Goal: Transaction & Acquisition: Purchase product/service

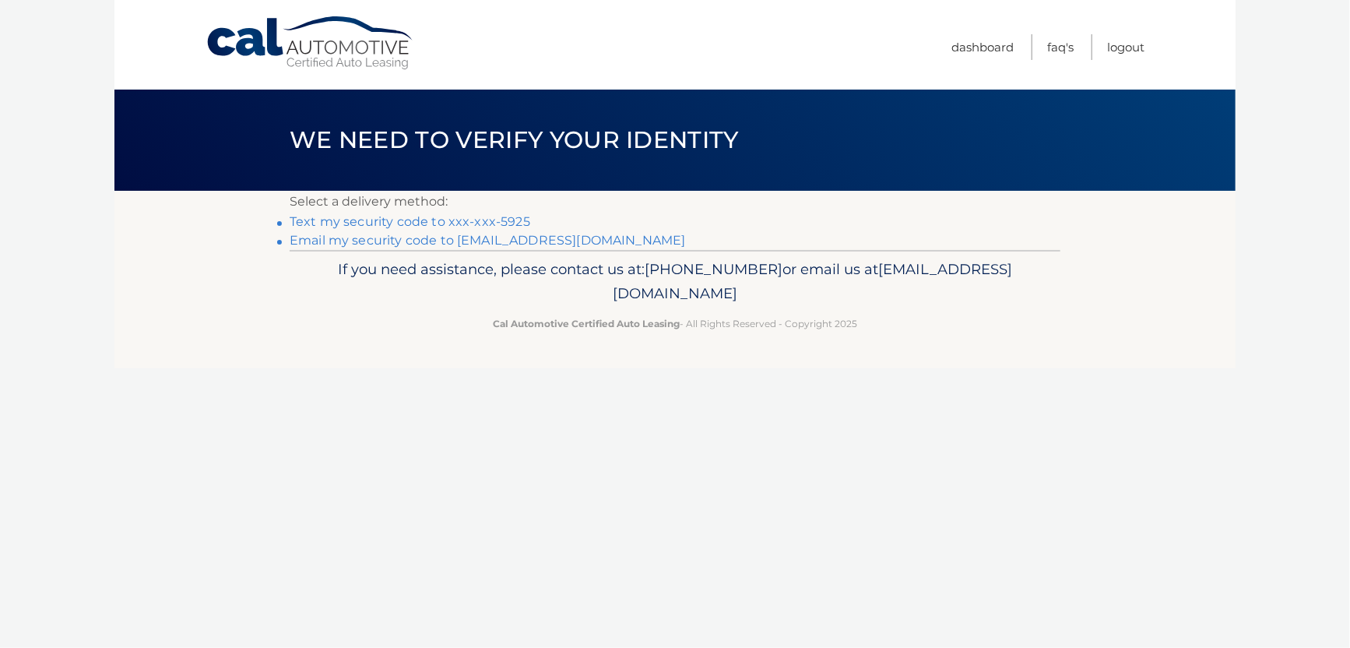
click at [455, 220] on link "Text my security code to xxx-xxx-5925" at bounding box center [410, 221] width 241 height 15
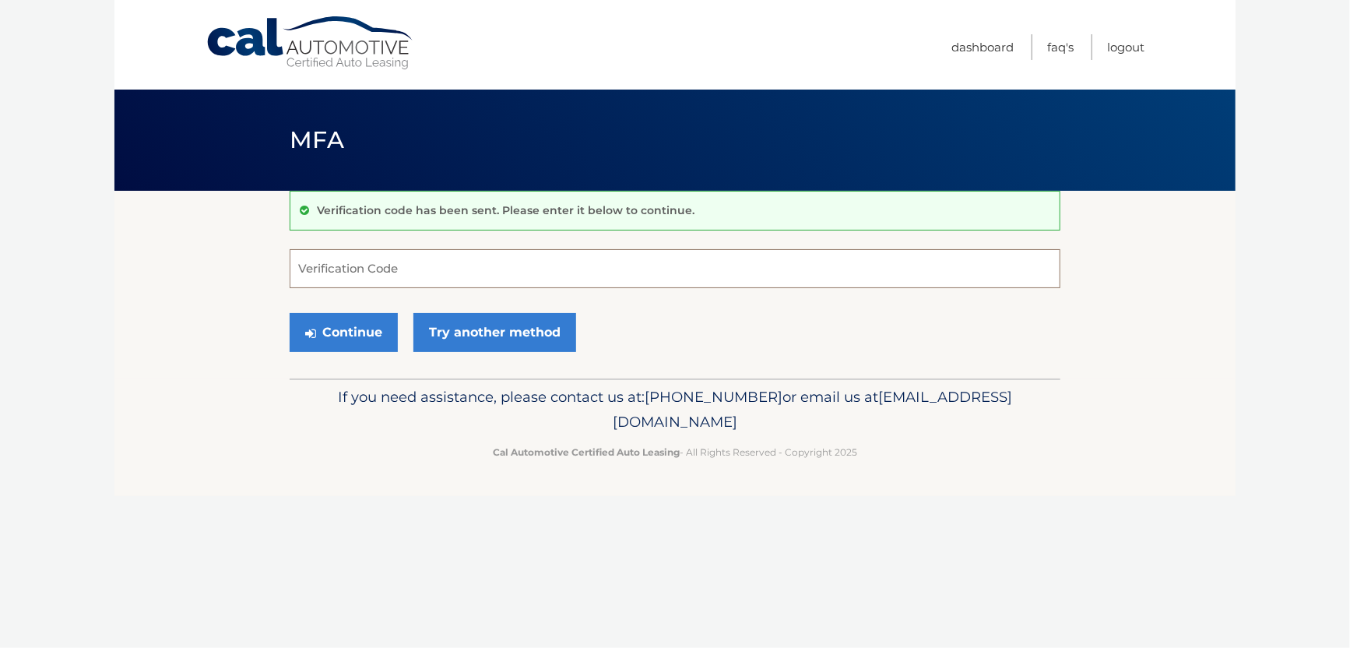
click at [346, 267] on input "Verification Code" at bounding box center [675, 268] width 771 height 39
type input "716749"
drag, startPoint x: 346, startPoint y: 327, endPoint x: 333, endPoint y: 332, distance: 13.6
click at [346, 329] on button "Continue" at bounding box center [344, 332] width 108 height 39
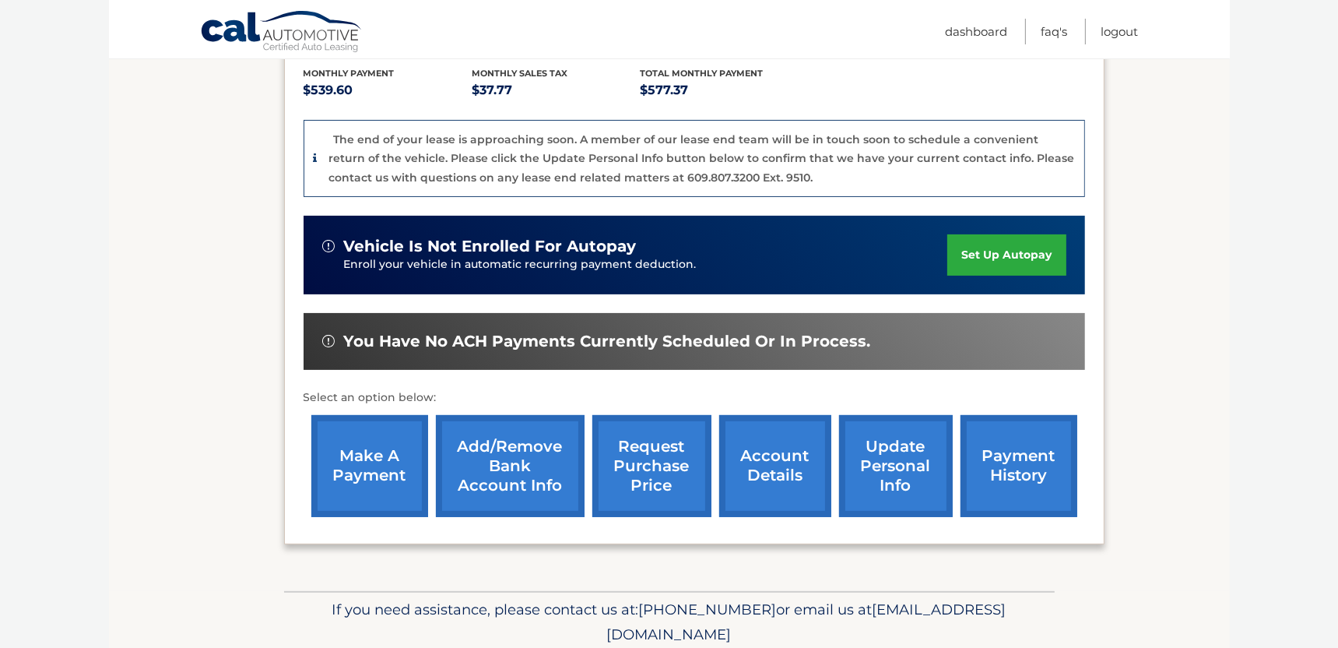
scroll to position [389, 0]
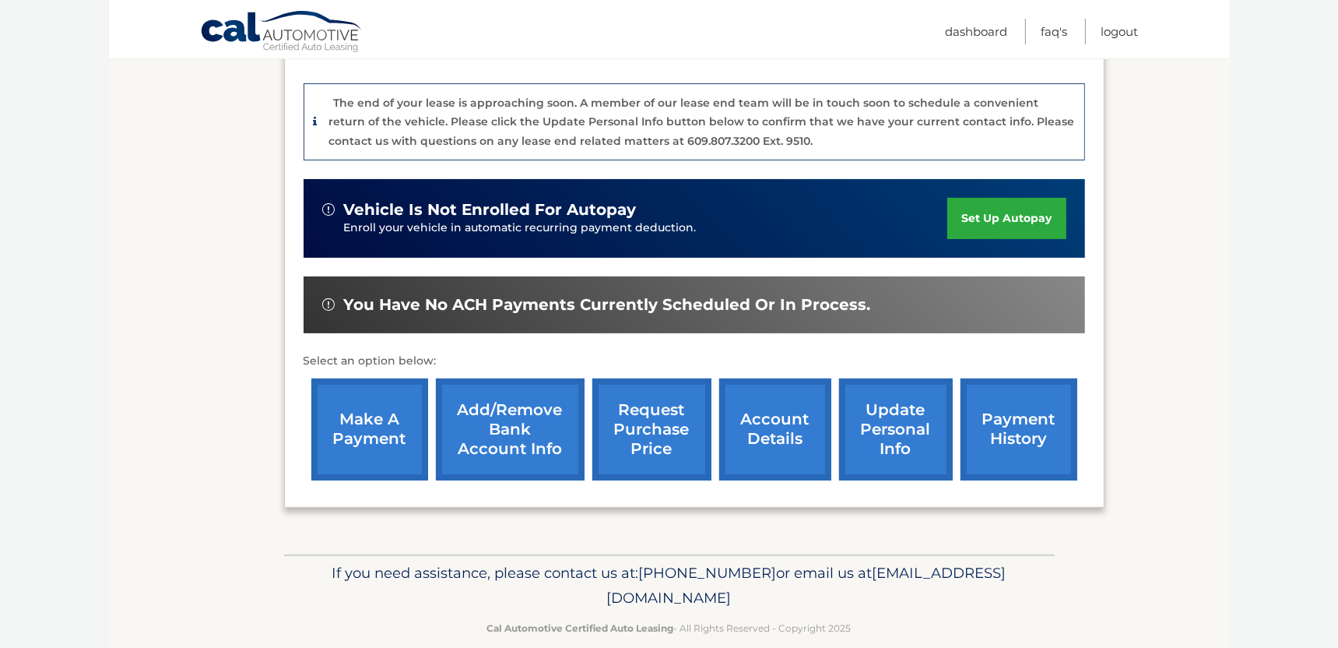
click at [360, 424] on link "make a payment" at bounding box center [369, 429] width 117 height 102
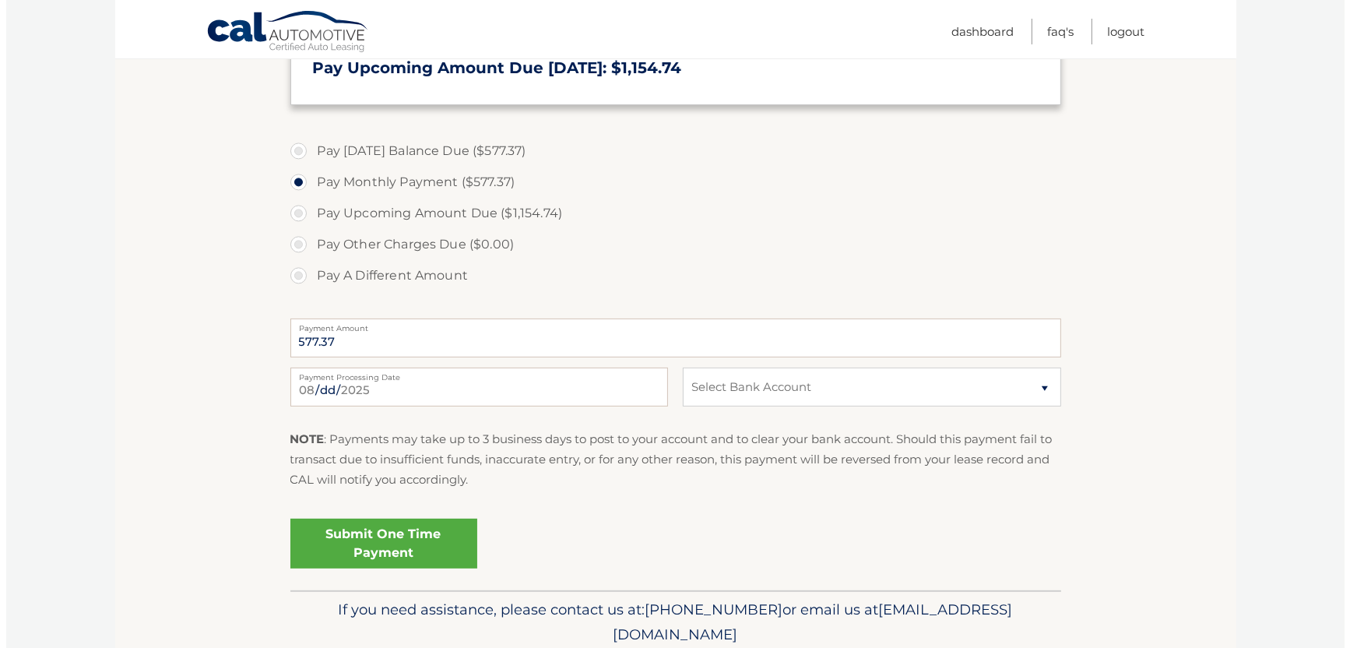
scroll to position [545, 0]
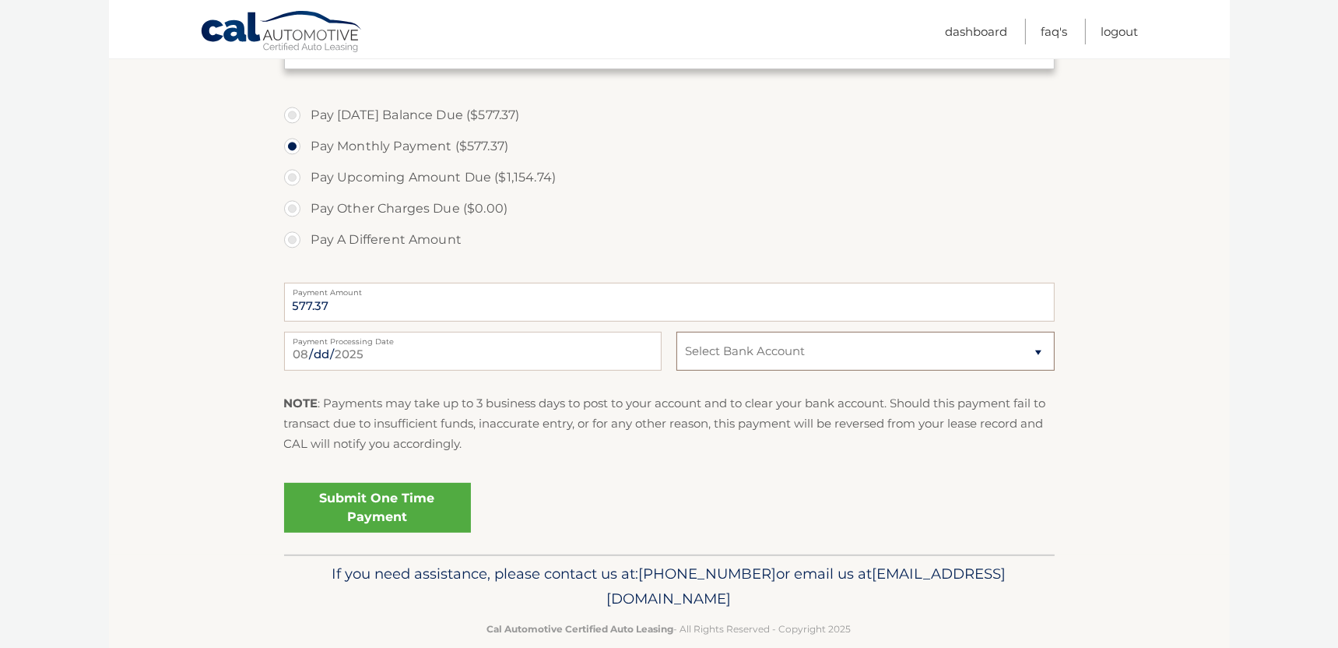
click at [832, 354] on select "Select Bank Account Checking TRUIST BANK *****3101 Checking TRUIST BANK *****54…" at bounding box center [866, 351] width 378 height 39
select select "NDRiNzQ4MGMtMjNhYS00NzQ3LWJjOTItNTlmYTY4MzRiODZj"
click at [677, 332] on select "Select Bank Account Checking TRUIST BANK *****3101 Checking TRUIST BANK *****54…" at bounding box center [866, 351] width 378 height 39
click at [395, 501] on link "Submit One Time Payment" at bounding box center [377, 508] width 187 height 50
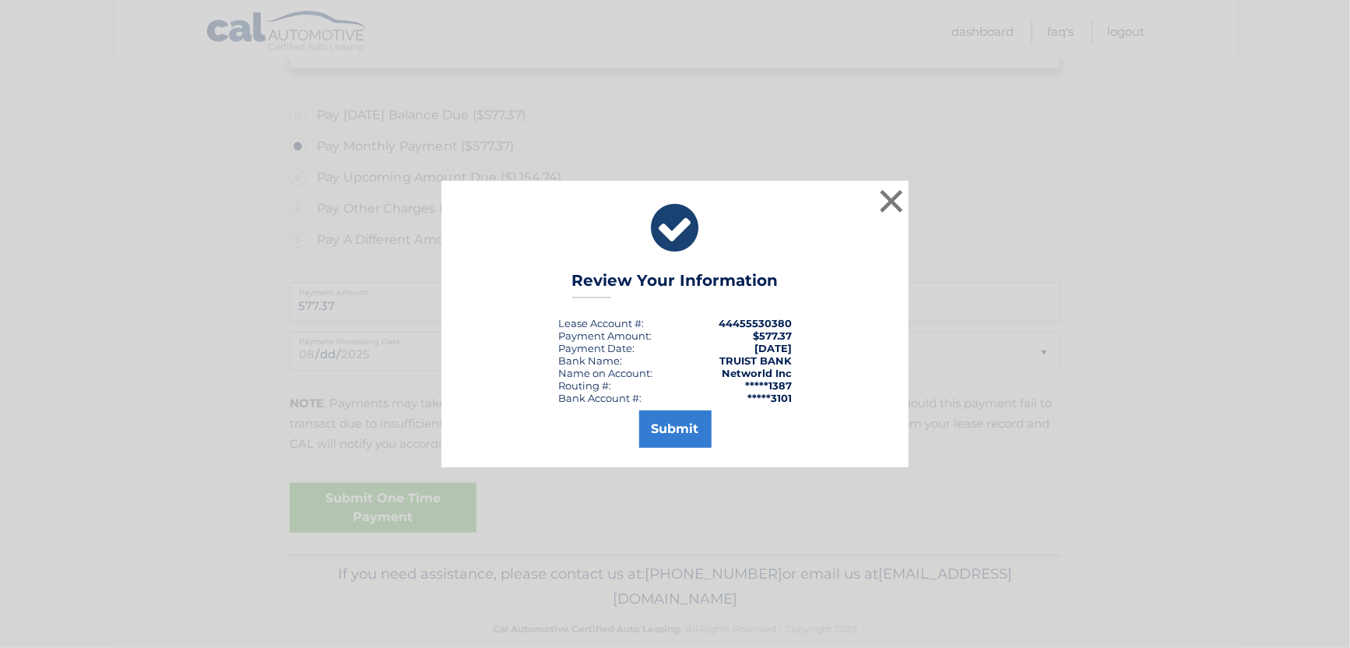
click at [638, 436] on div "Submit" at bounding box center [675, 426] width 428 height 44
click at [684, 435] on button "Submit" at bounding box center [675, 428] width 72 height 37
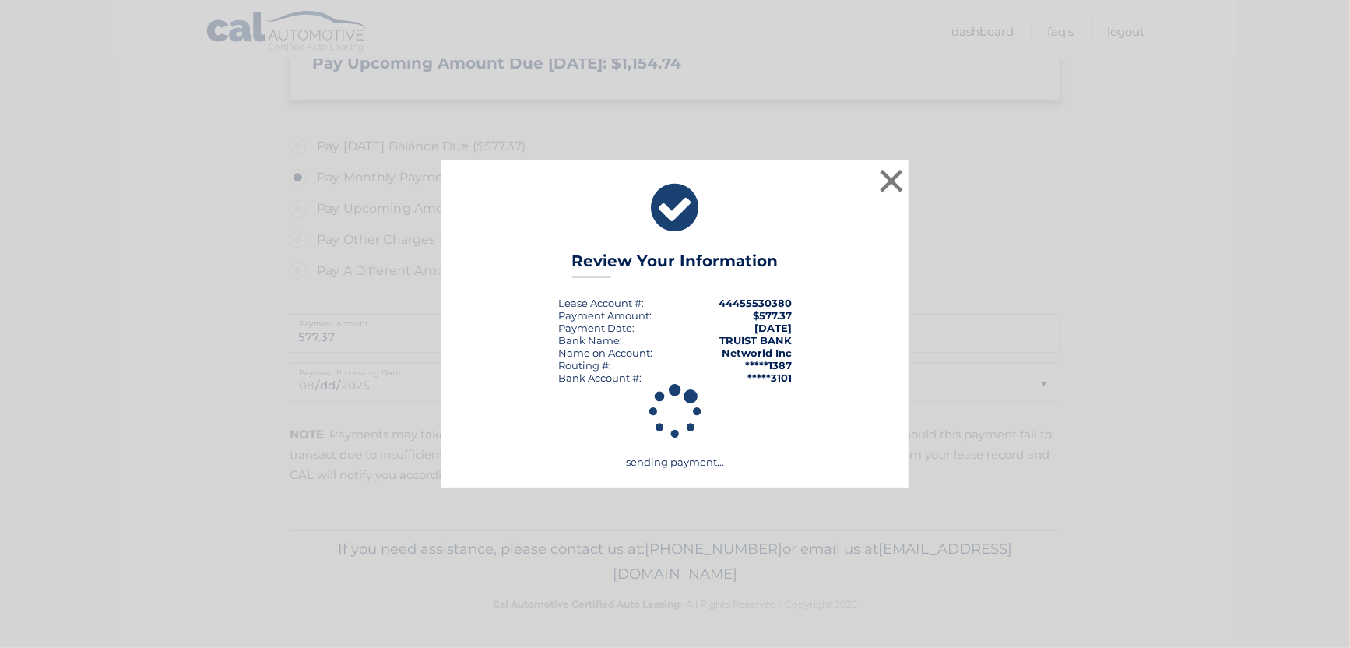
scroll to position [513, 0]
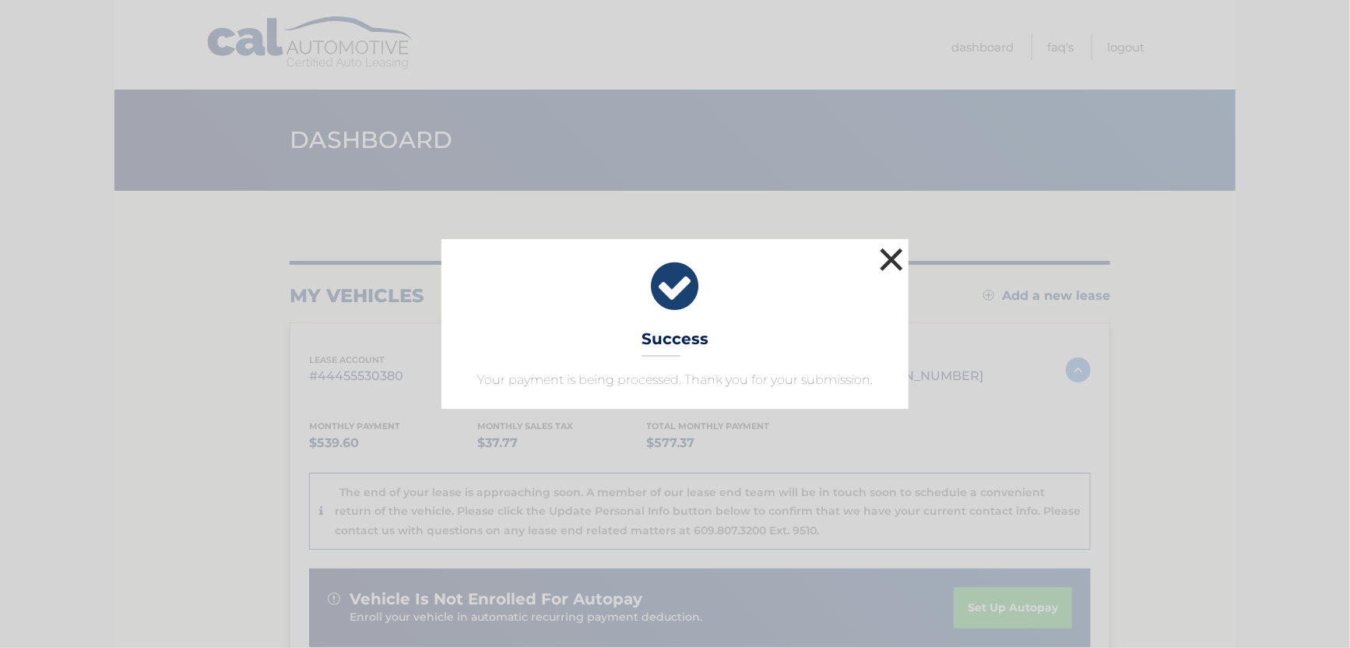
click at [887, 264] on button "×" at bounding box center [891, 259] width 31 height 31
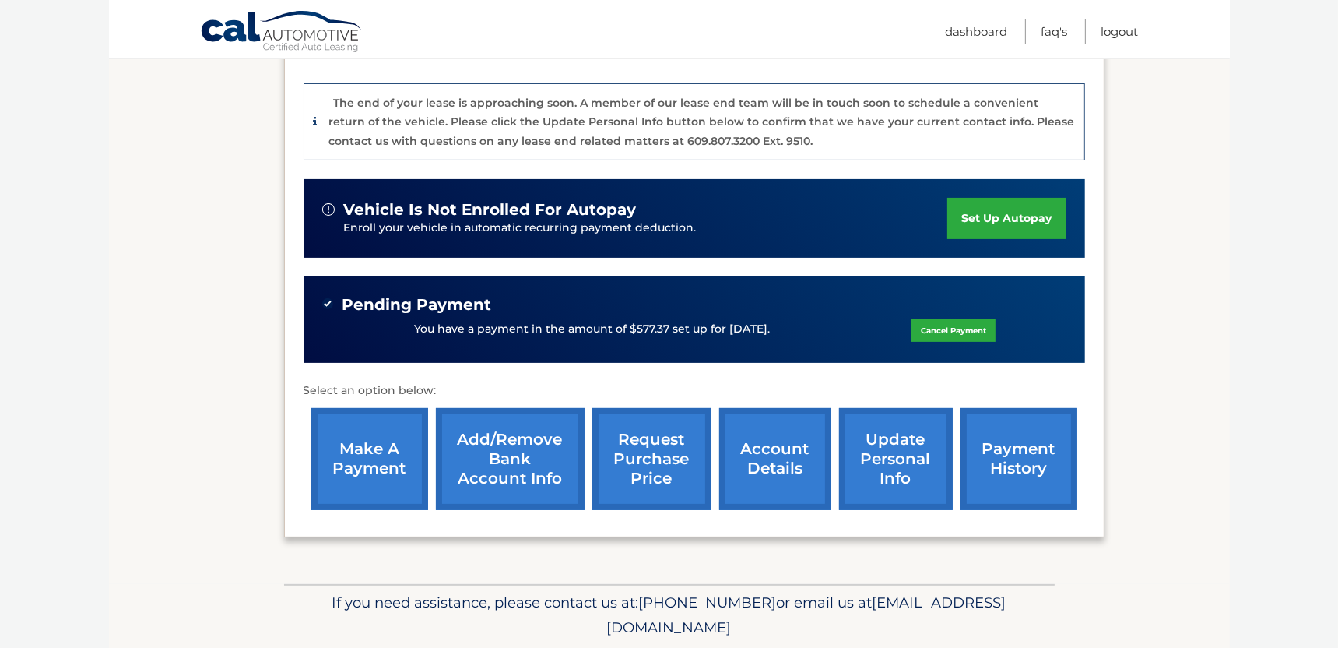
scroll to position [441, 0]
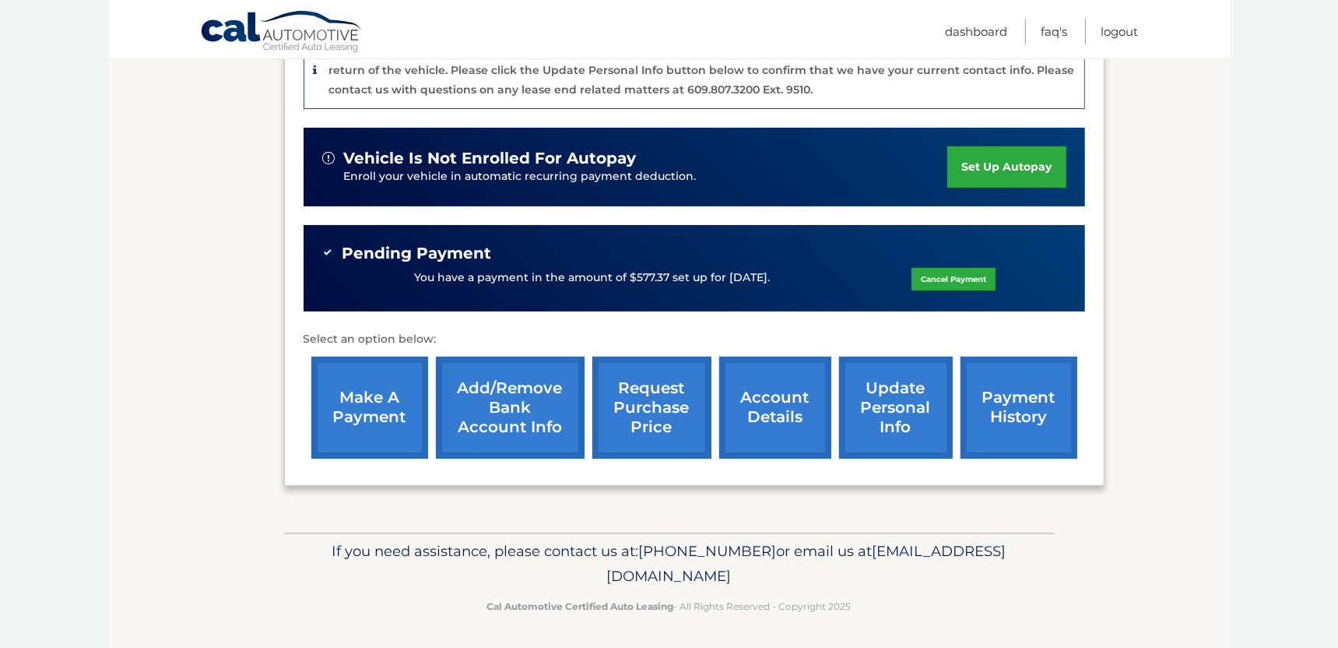
click at [759, 391] on link "account details" at bounding box center [775, 408] width 112 height 102
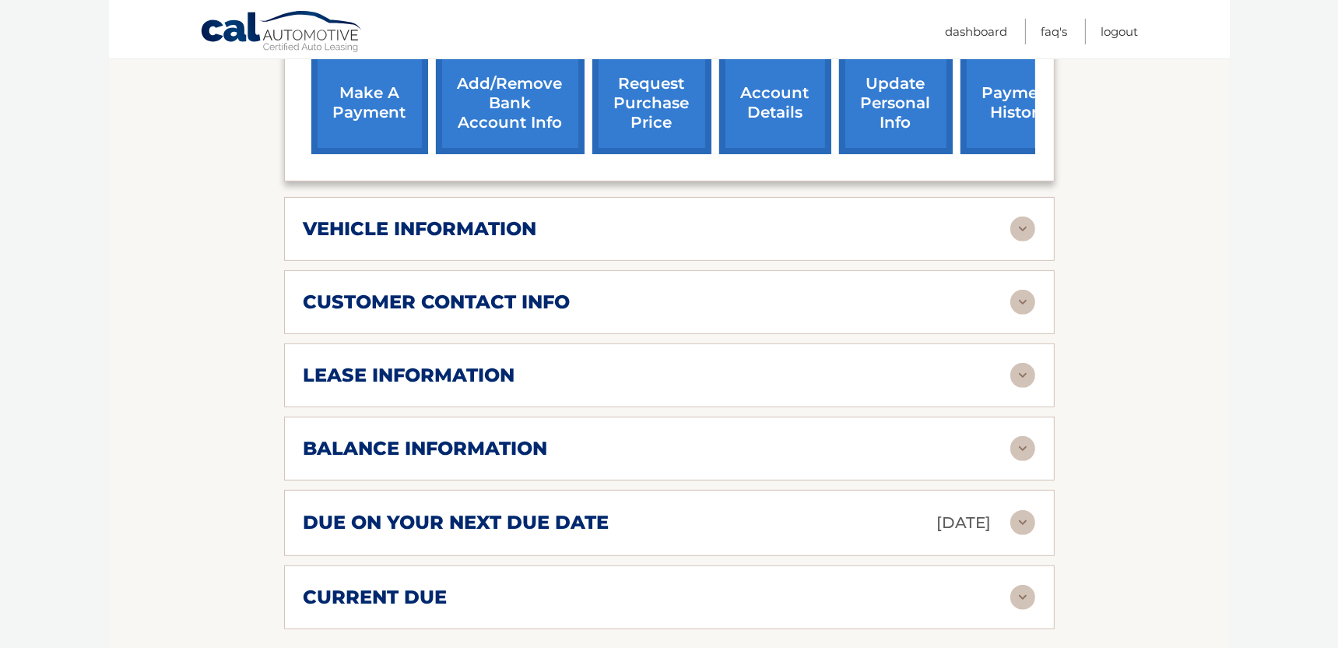
scroll to position [779, 0]
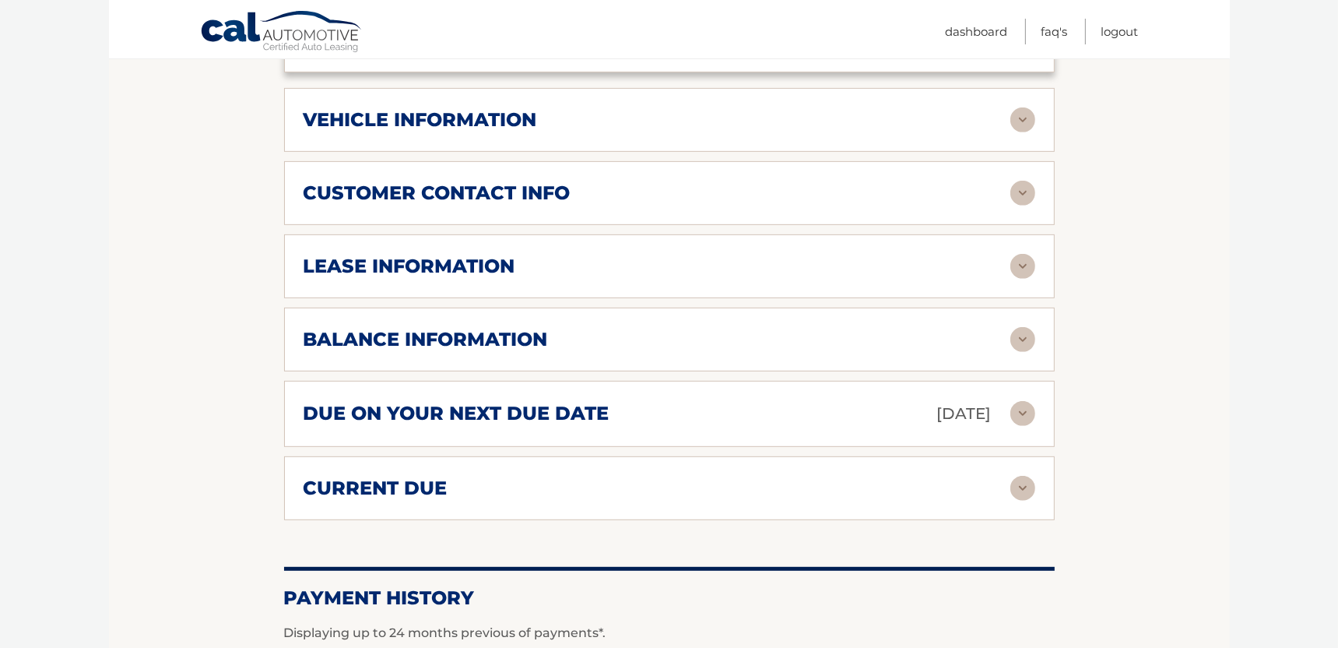
click at [1026, 121] on img at bounding box center [1023, 119] width 25 height 25
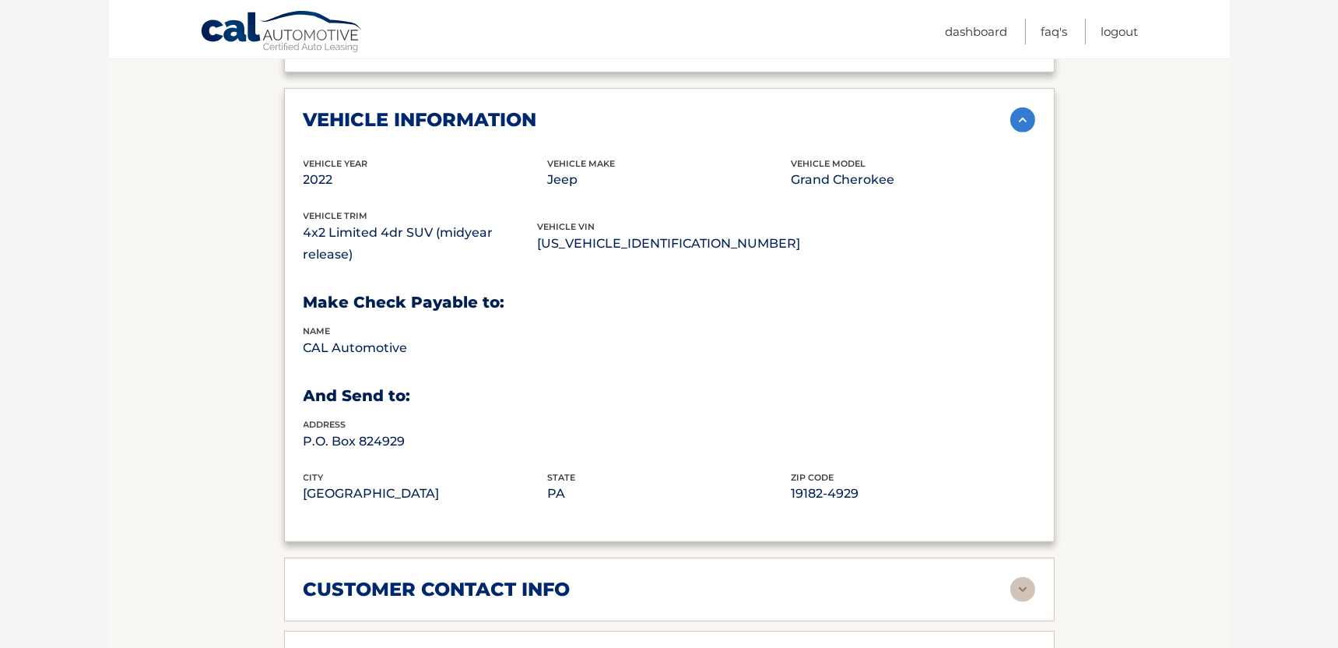
click at [1022, 121] on img at bounding box center [1023, 119] width 25 height 25
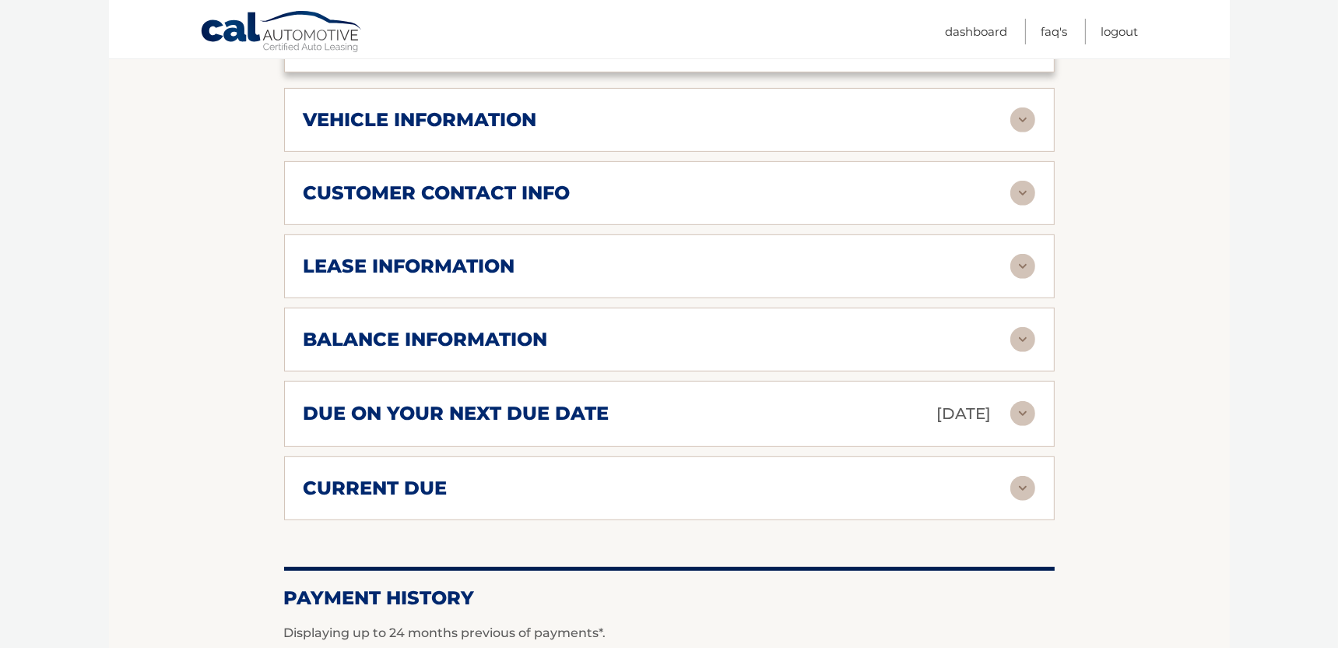
click at [1009, 255] on div "lease information" at bounding box center [657, 266] width 707 height 23
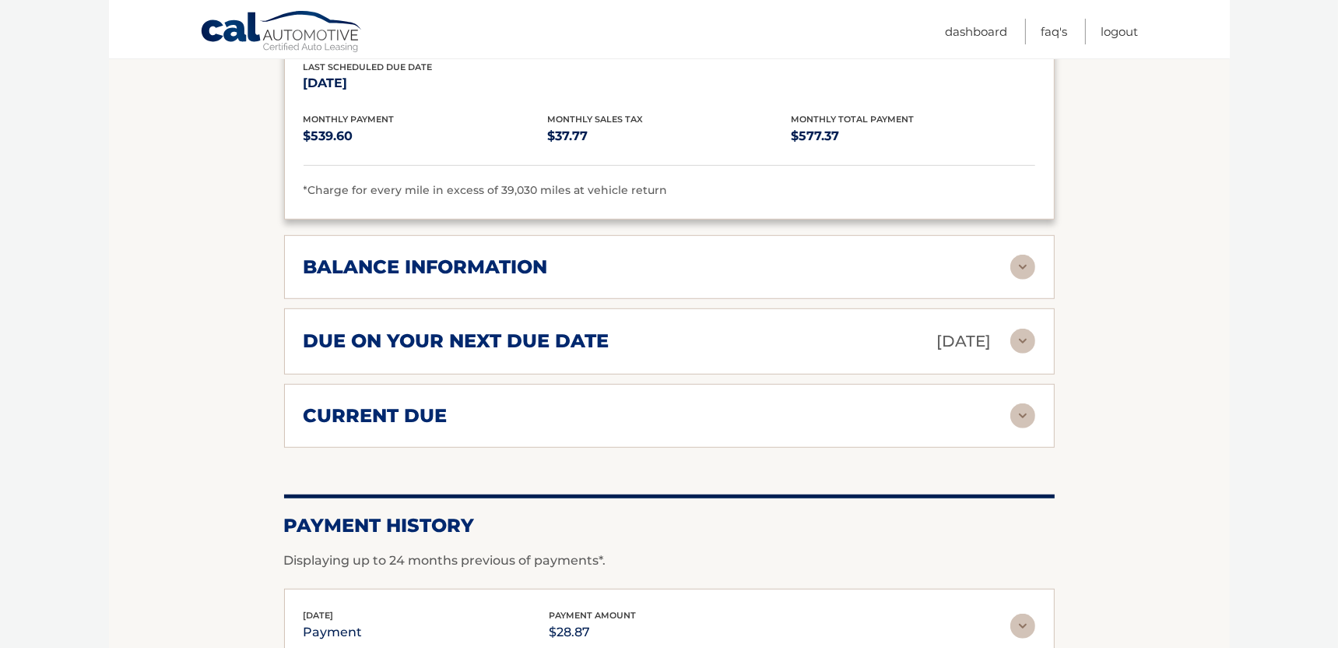
scroll to position [1168, 0]
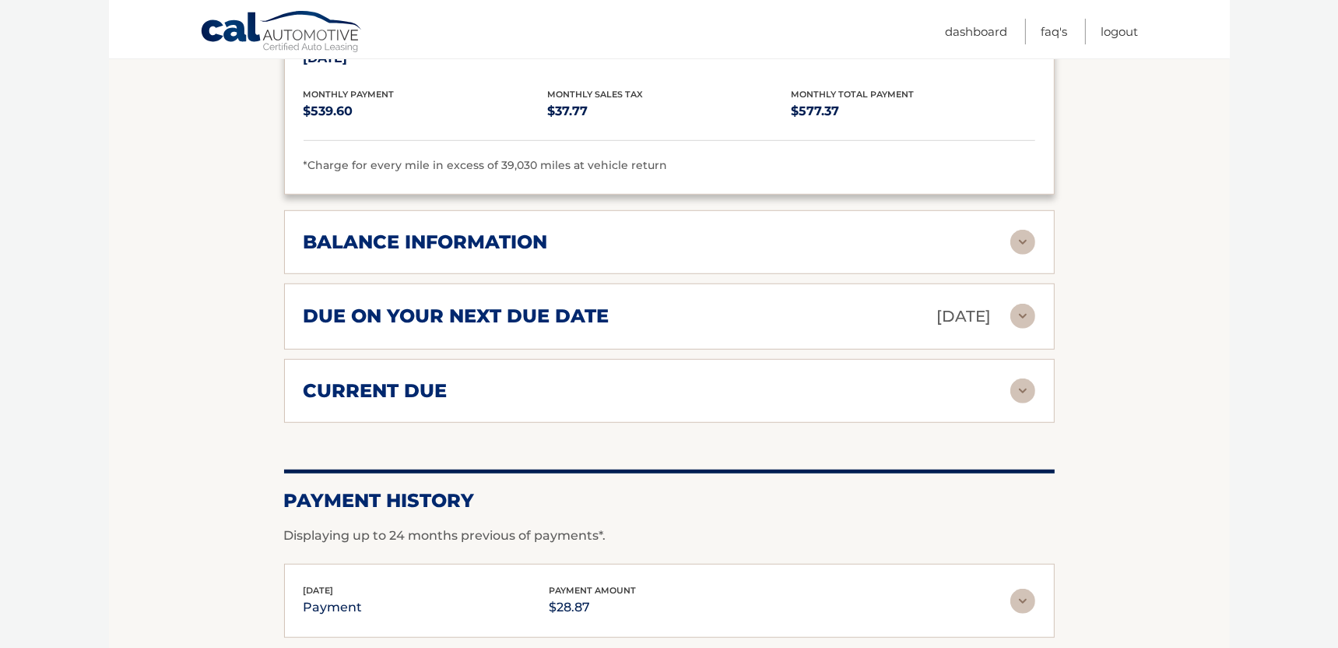
click at [1014, 241] on img at bounding box center [1023, 242] width 25 height 25
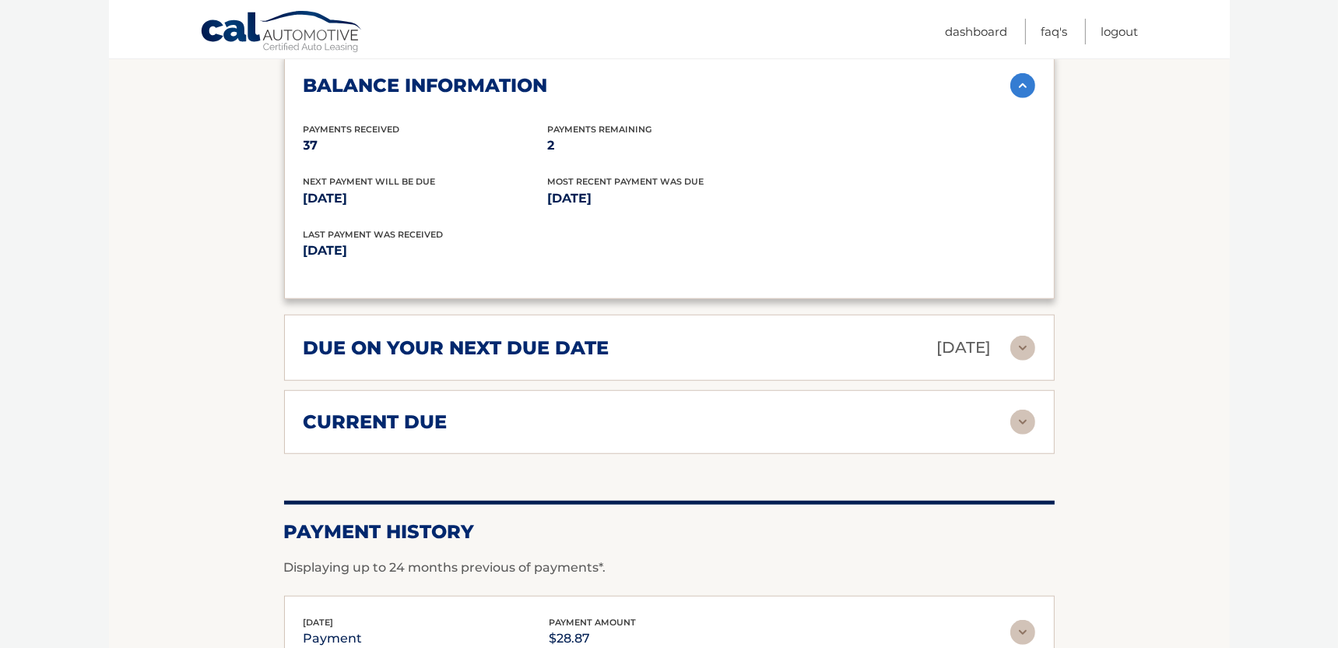
scroll to position [1402, 0]
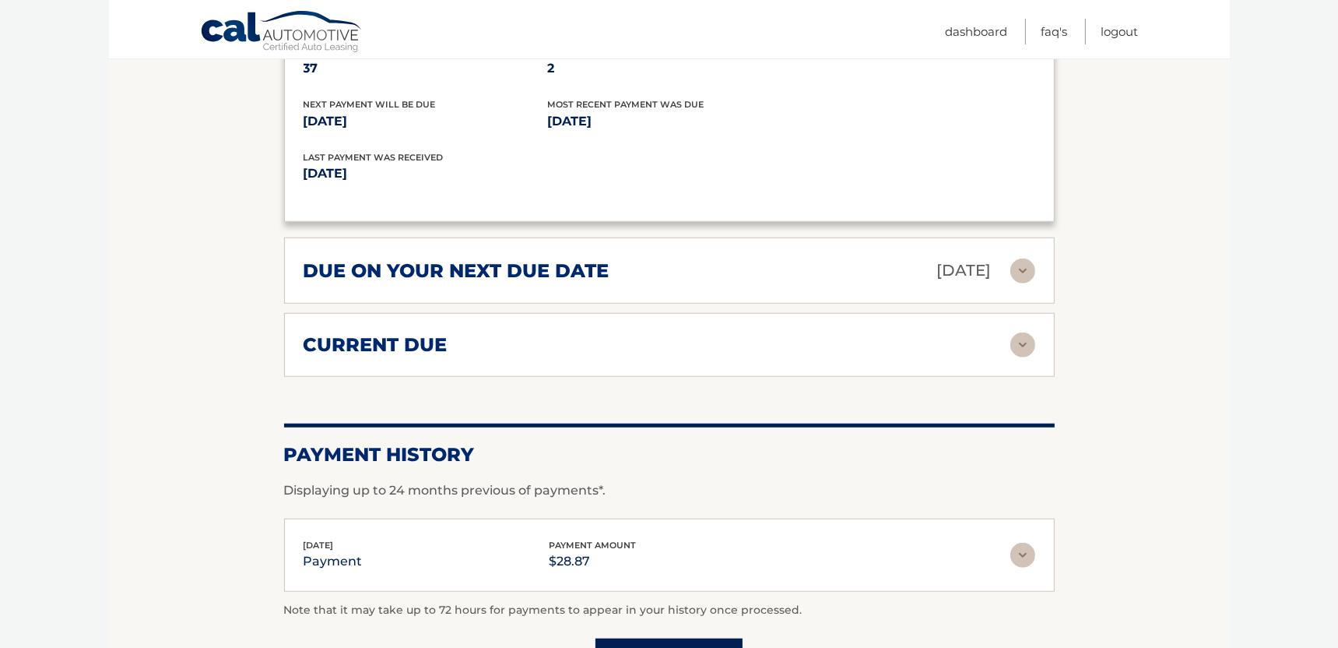
click at [531, 351] on div "current due" at bounding box center [670, 344] width 732 height 25
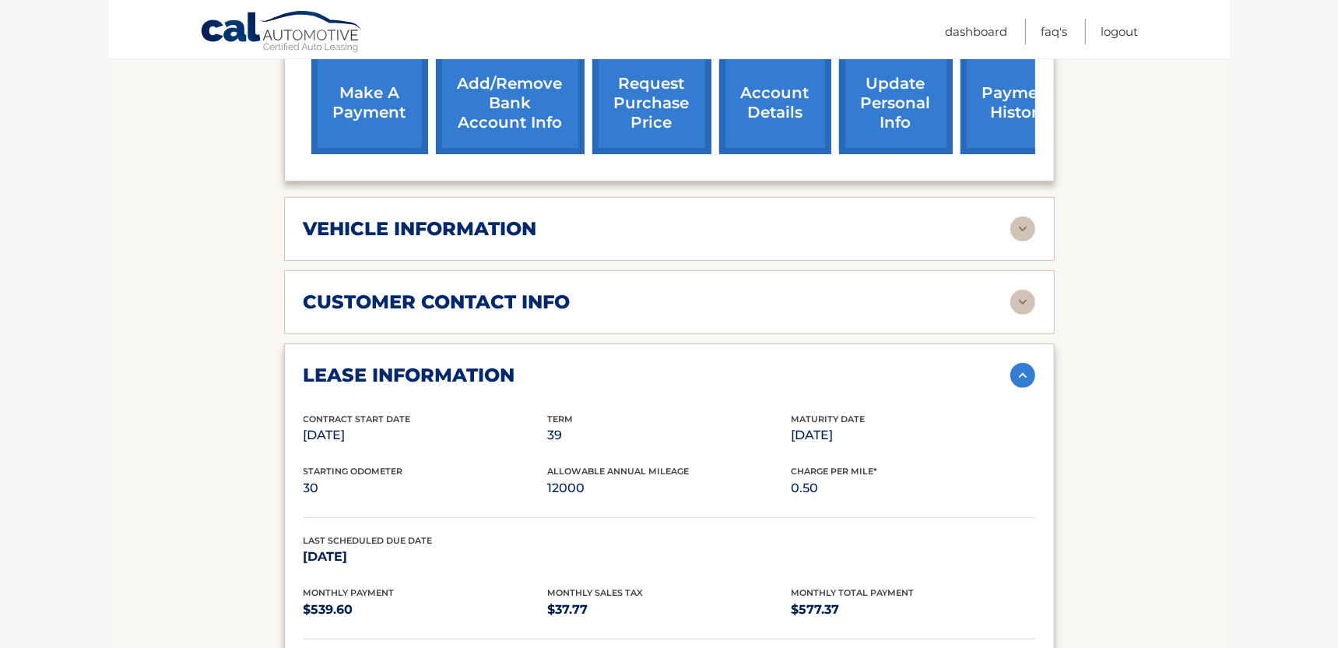
scroll to position [366, 0]
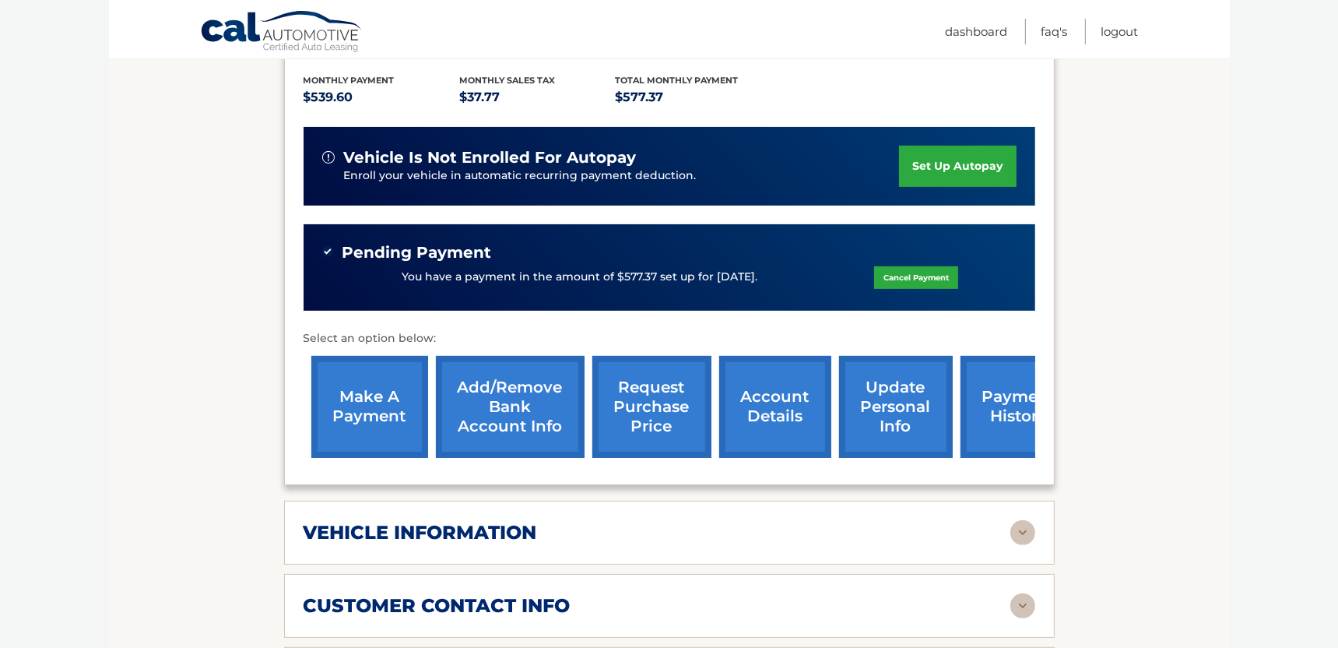
click at [628, 405] on link "request purchase price" at bounding box center [652, 407] width 119 height 102
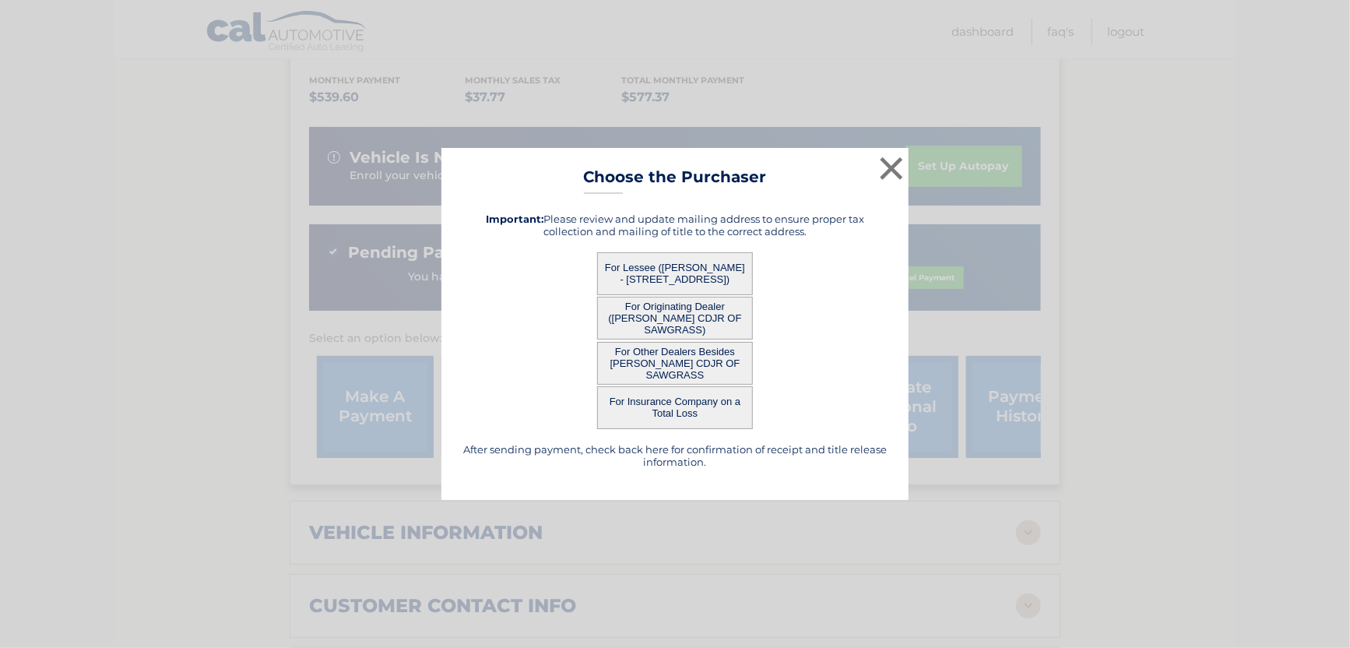
click at [628, 374] on button "For Other Dealers Besides [PERSON_NAME] CDJR OF SAWGRASS" at bounding box center [675, 363] width 156 height 43
drag, startPoint x: 641, startPoint y: 244, endPoint x: 619, endPoint y: 298, distance: 58.0
click at [641, 247] on div "After sending payment, check back here for confirmation of receipt and title re…" at bounding box center [675, 340] width 428 height 280
click at [621, 280] on button "For Lessee ([PERSON_NAME] - [STREET_ADDRESS])" at bounding box center [675, 273] width 156 height 43
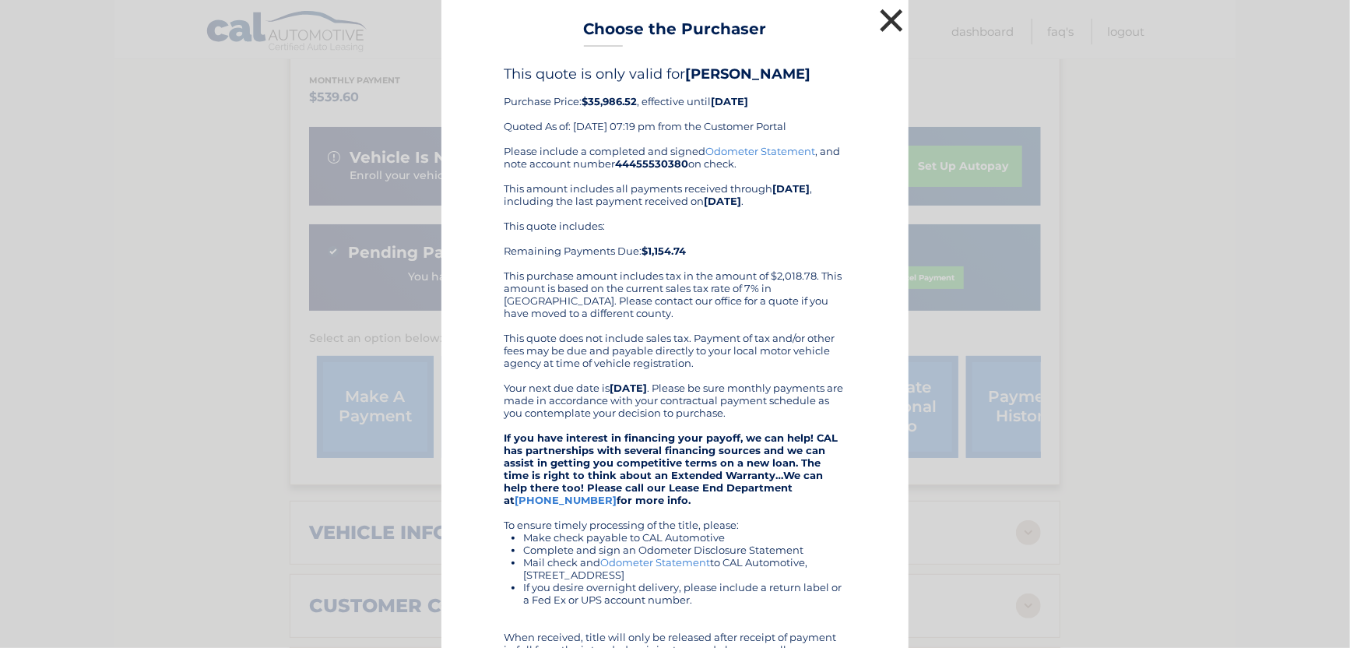
click at [878, 21] on button "×" at bounding box center [891, 20] width 31 height 31
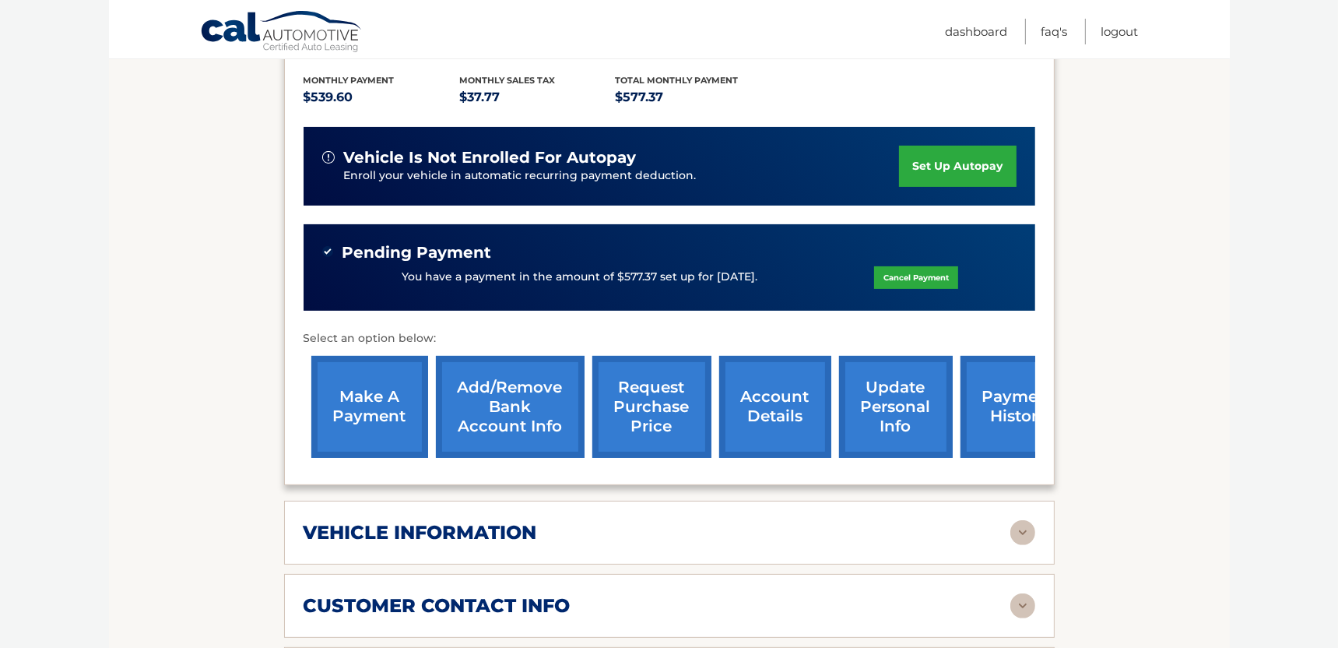
click at [650, 410] on link "request purchase price" at bounding box center [652, 407] width 119 height 102
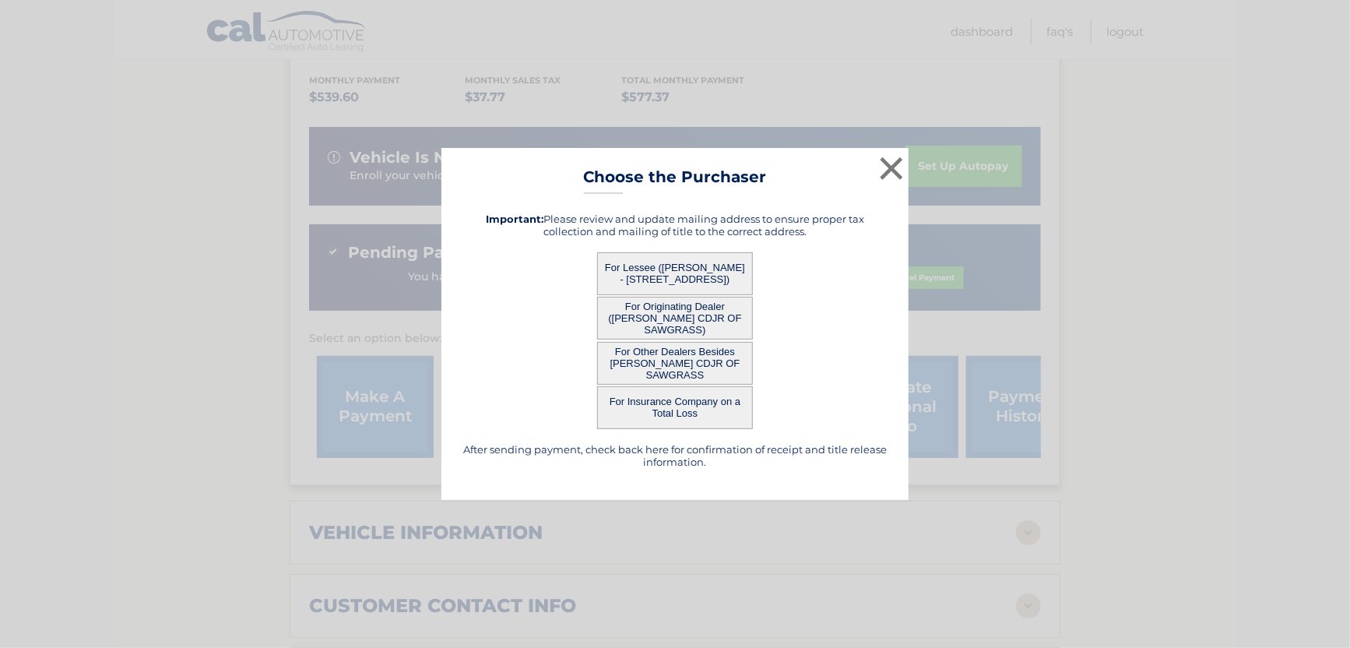
click at [658, 328] on button "For Originating Dealer ([PERSON_NAME] CDJR OF SAWGRASS)" at bounding box center [675, 318] width 156 height 43
click at [660, 364] on button "For Other Dealers Besides [PERSON_NAME] CDJR OF SAWGRASS" at bounding box center [675, 363] width 156 height 43
click at [654, 406] on div "× Choose the Purchaser Go back to menu After sending payment, check back here f…" at bounding box center [674, 324] width 467 height 353
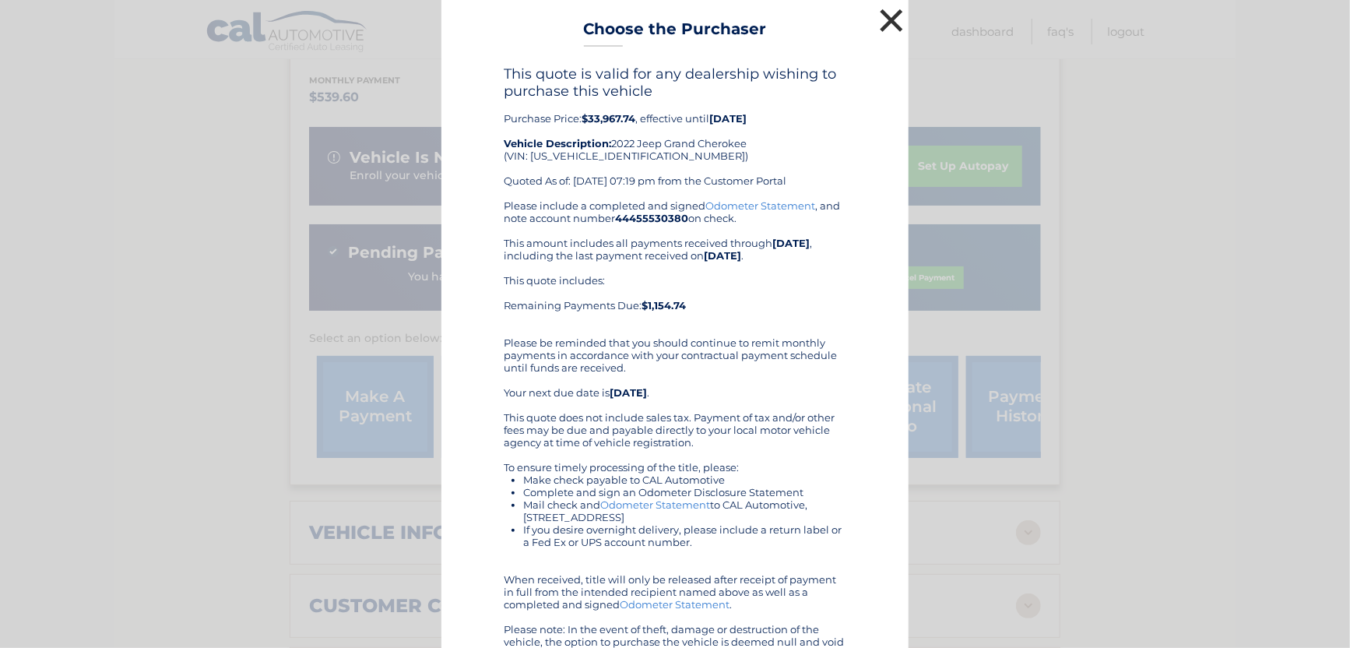
click at [890, 21] on button "×" at bounding box center [891, 20] width 31 height 31
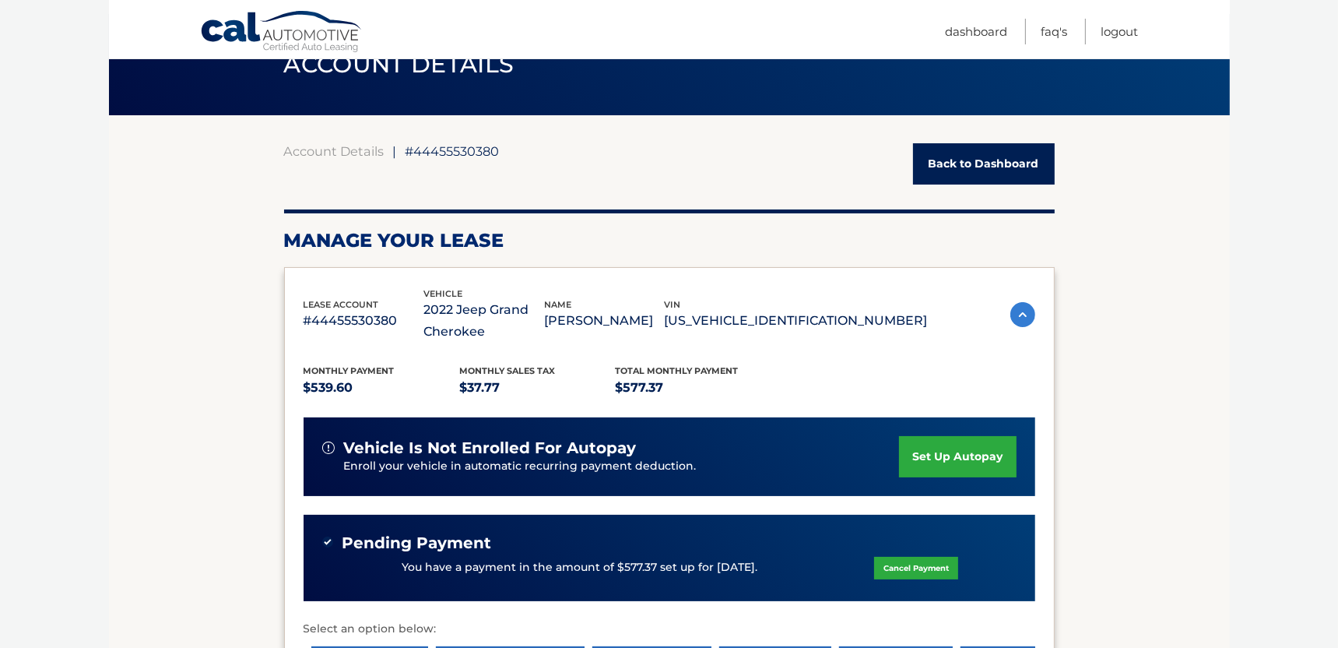
scroll to position [0, 0]
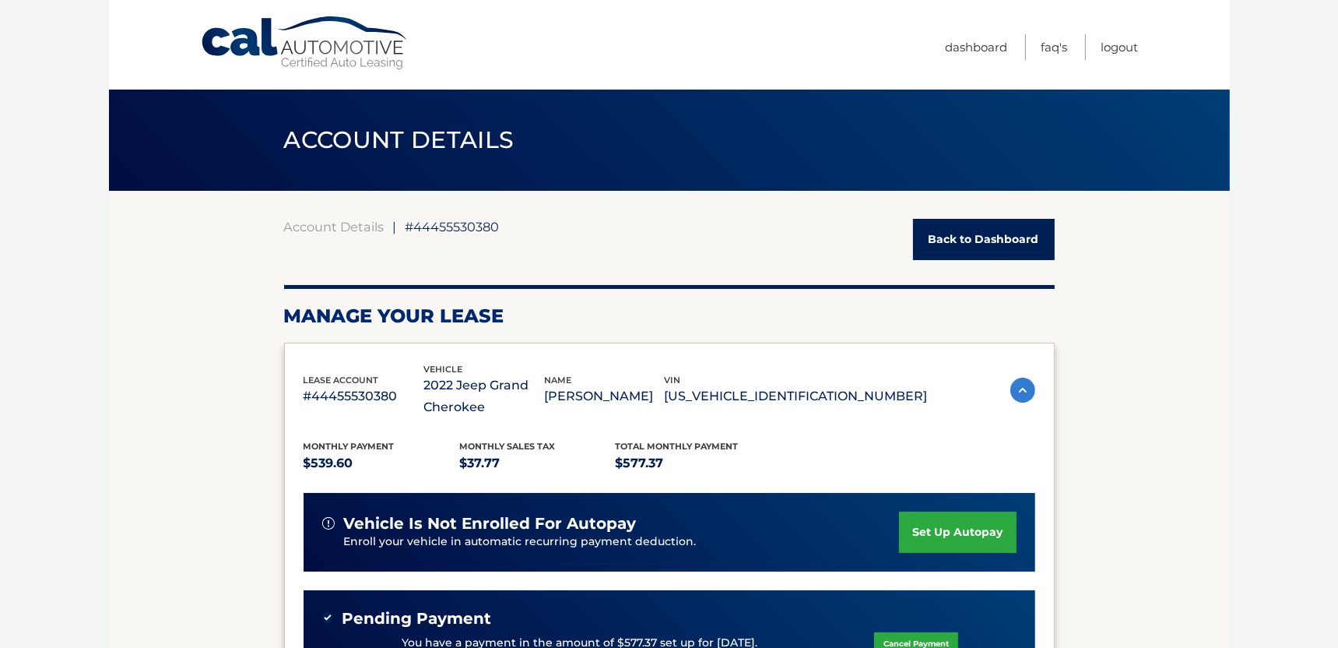
click at [1245, 445] on body "Cal Automotive Menu Dashboard FAQ's Logout ← |" at bounding box center [669, 324] width 1338 height 648
click at [1111, 20] on ul "Dashboard FAQ's Logout" at bounding box center [1042, 45] width 193 height 90
click at [1108, 46] on link "Logout" at bounding box center [1120, 47] width 37 height 26
